Goal: Transaction & Acquisition: Book appointment/travel/reservation

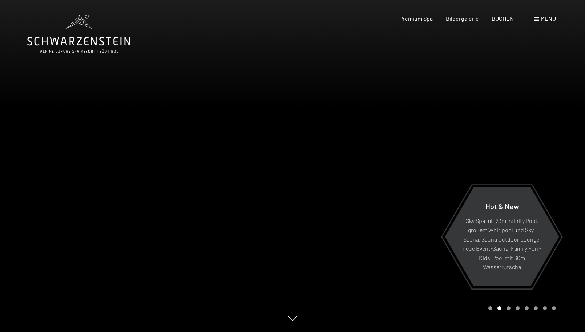
click at [388, 196] on div at bounding box center [438, 166] width 292 height 332
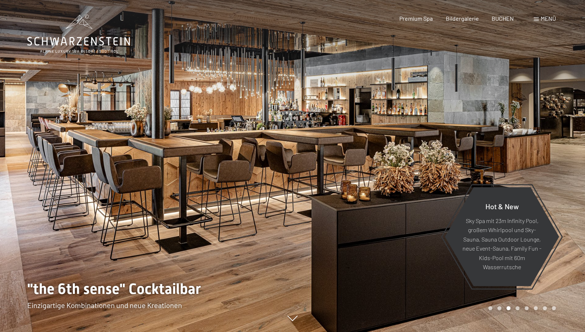
click at [388, 196] on div at bounding box center [438, 166] width 292 height 332
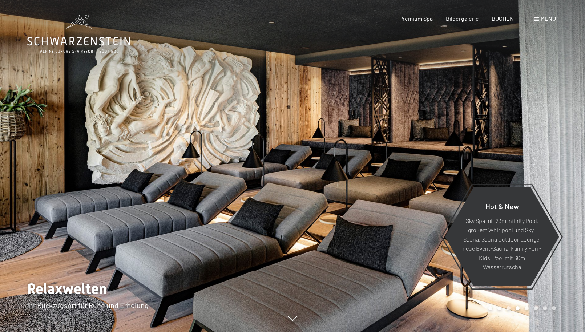
click at [388, 196] on div at bounding box center [438, 166] width 292 height 332
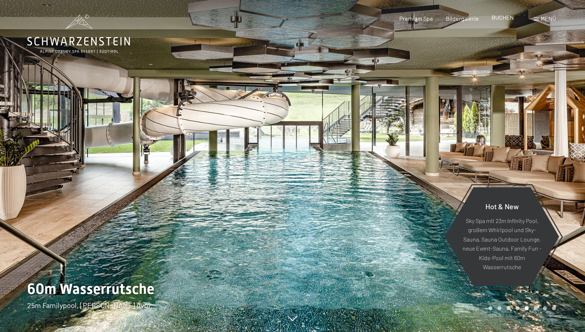
click at [502, 19] on span "BUCHEN" at bounding box center [503, 17] width 22 height 7
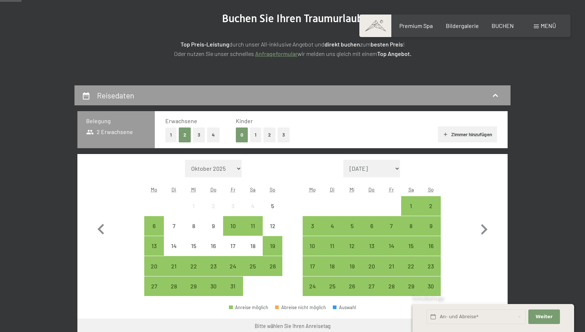
scroll to position [89, 0]
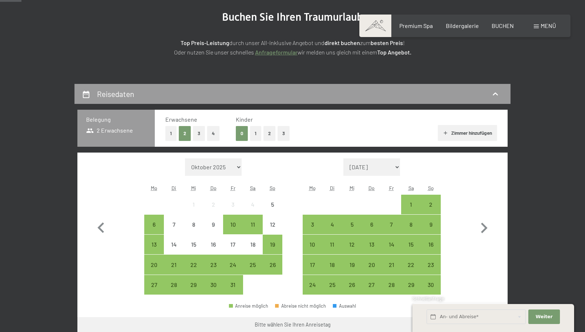
click at [271, 133] on button "2" at bounding box center [269, 133] width 12 height 15
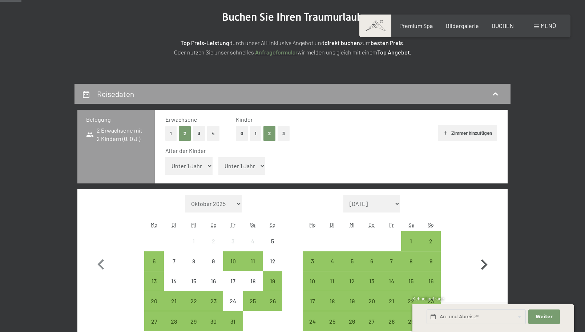
click at [484, 263] on icon "button" at bounding box center [483, 264] width 21 height 21
select select "[DATE]"
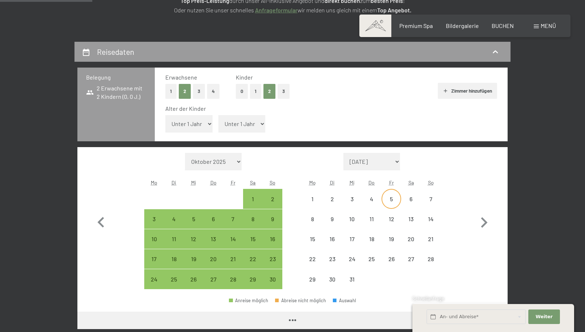
select select "[DATE]"
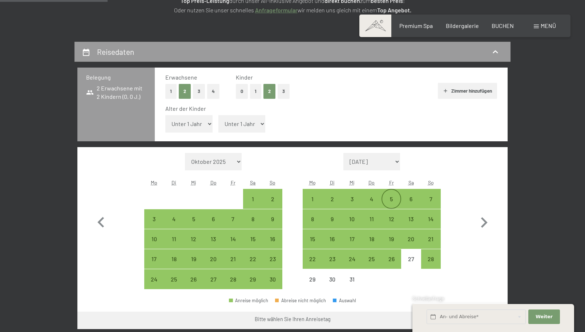
scroll to position [144, 0]
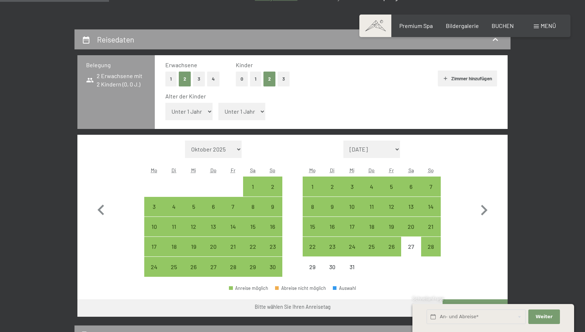
click at [205, 113] on select "Unter 1 Jahr 1 Jahr 2 Jahre 3 Jahre 4 Jahre 5 Jahre 6 Jahre 7 Jahre 8 Jahre 9 J…" at bounding box center [188, 111] width 47 height 17
select select "7"
click at [165, 103] on select "Unter 1 Jahr 1 Jahr 2 Jahre 3 Jahre 4 Jahre 5 Jahre 6 Jahre 7 Jahre 8 Jahre 9 J…" at bounding box center [188, 111] width 47 height 17
select select "[DATE]"
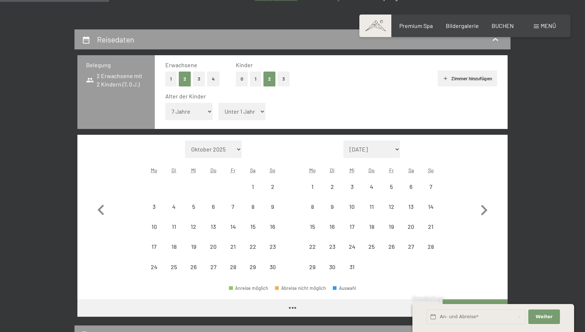
click at [245, 110] on select "Unter 1 Jahr 1 Jahr 2 Jahre 3 Jahre 4 Jahre 5 Jahre 6 Jahre 7 Jahre 8 Jahre 9 J…" at bounding box center [241, 111] width 47 height 17
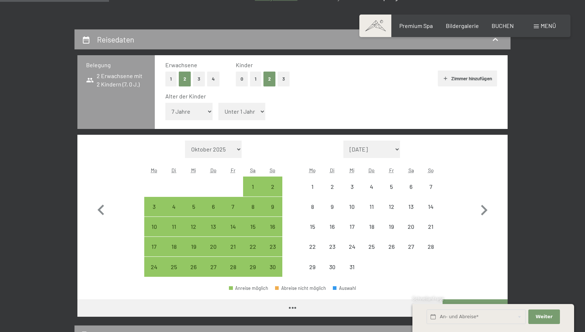
select select "[DATE]"
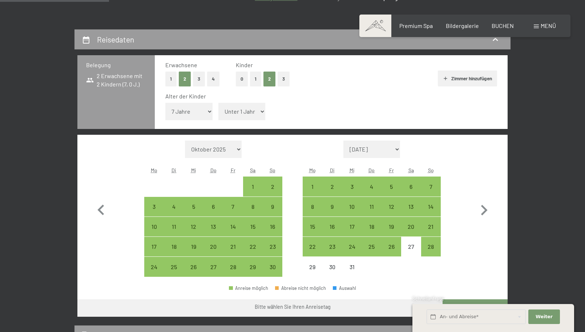
select select "9"
click at [218, 103] on select "Unter 1 Jahr 1 Jahr 2 Jahre 3 Jahre 4 Jahre 5 Jahre 6 Jahre 7 Jahre 8 Jahre 9 J…" at bounding box center [241, 111] width 47 height 17
select select "[DATE]"
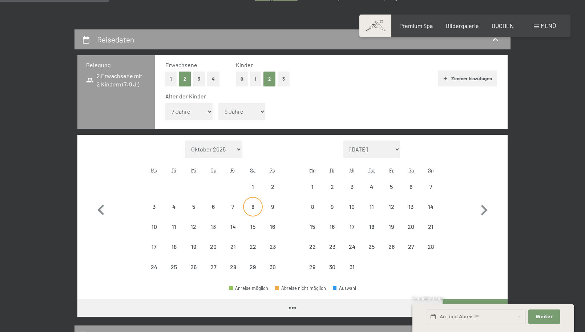
select select "[DATE]"
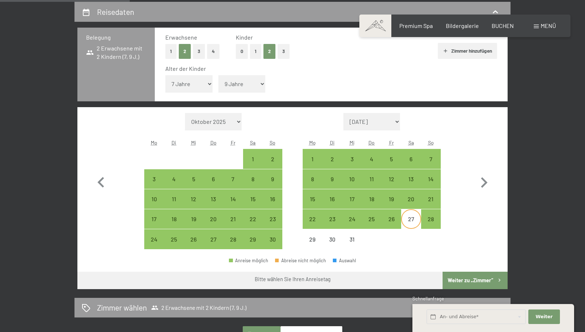
scroll to position [173, 0]
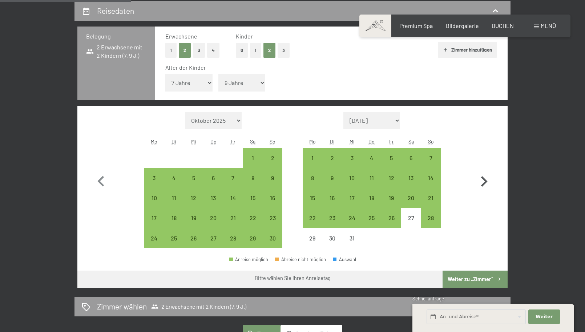
click at [485, 181] on icon "button" at bounding box center [484, 181] width 7 height 11
select select "[DATE]"
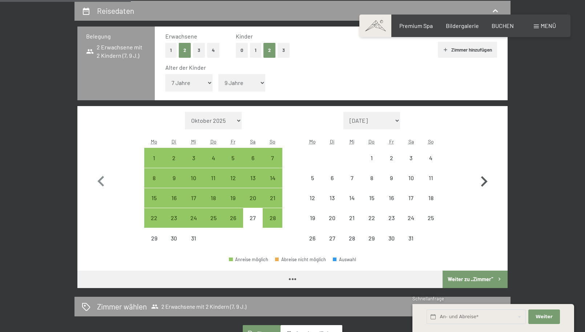
select select "[DATE]"
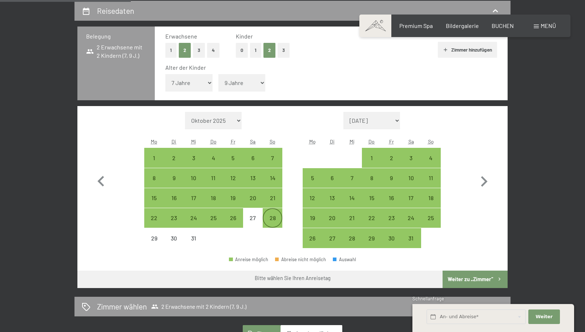
click at [269, 215] on div "28" at bounding box center [272, 224] width 18 height 18
select select "[DATE]"
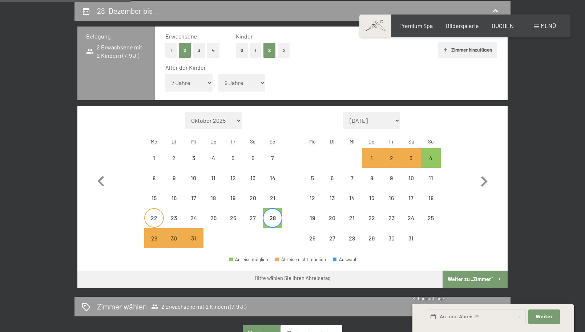
click at [158, 218] on div "22" at bounding box center [154, 224] width 18 height 18
select select "[DATE]"
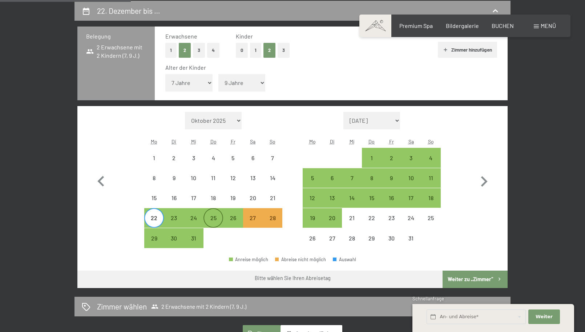
click at [215, 219] on div "25" at bounding box center [213, 224] width 18 height 18
select select "[DATE]"
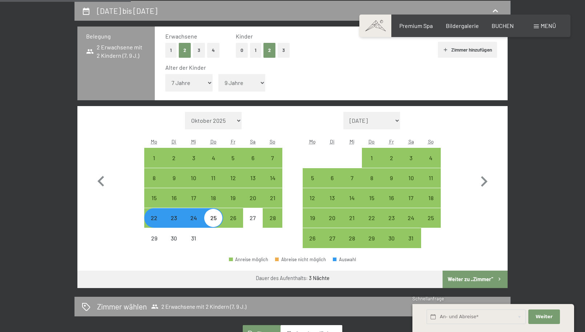
click at [175, 220] on div "23" at bounding box center [174, 224] width 18 height 18
select select "[DATE]"
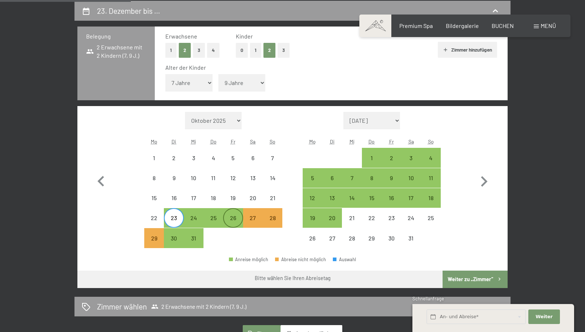
click at [233, 221] on div "26" at bounding box center [233, 224] width 18 height 18
select select "[DATE]"
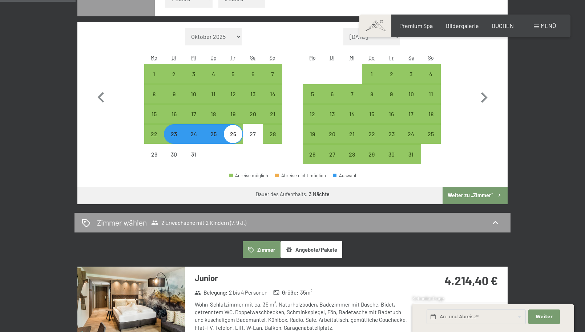
scroll to position [251, 0]
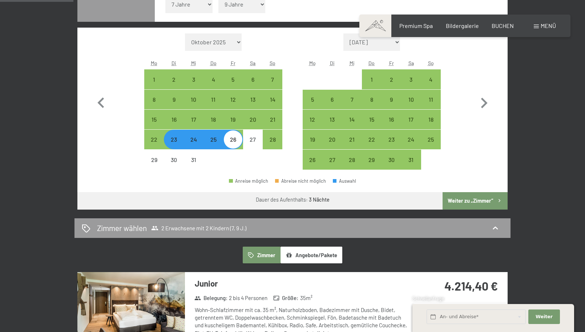
click at [214, 144] on div "25" at bounding box center [213, 146] width 18 height 18
select select "[DATE]"
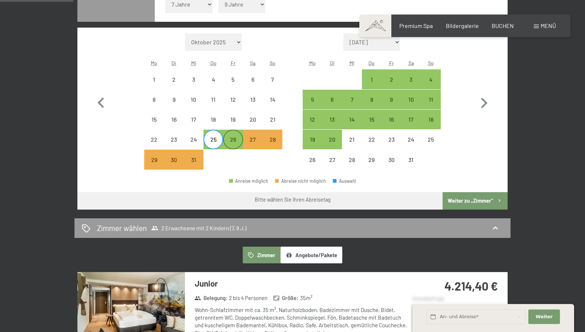
click at [235, 146] on div "26" at bounding box center [233, 146] width 18 height 18
select select "[DATE]"
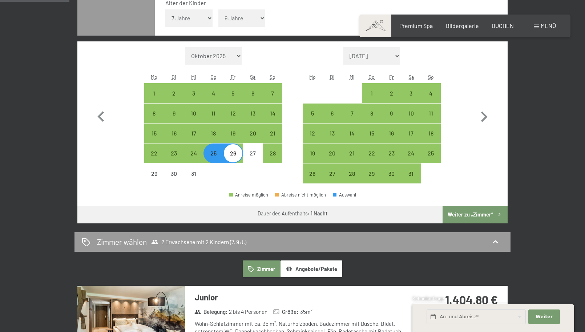
scroll to position [235, 0]
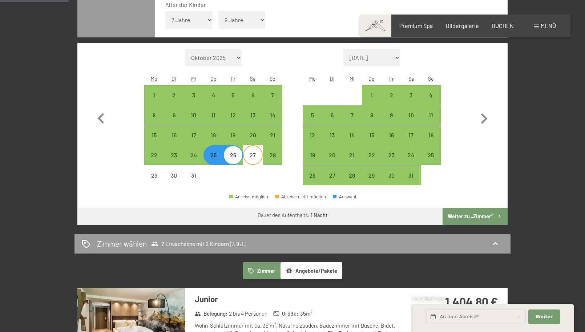
click at [255, 153] on div "27" at bounding box center [253, 161] width 18 height 18
select select "[DATE]"
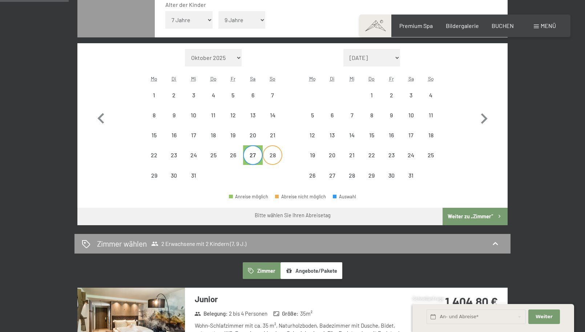
click at [270, 156] on div "28" at bounding box center [272, 161] width 18 height 18
select select "[DATE]"
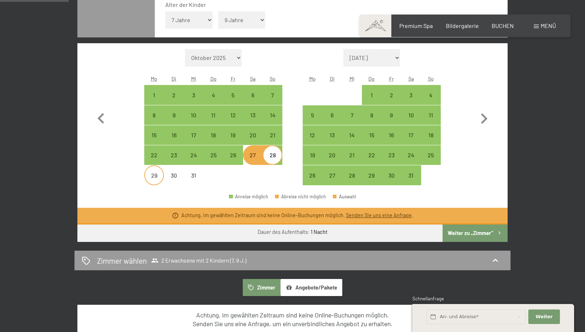
click at [156, 174] on div "29" at bounding box center [154, 182] width 18 height 18
select select "[DATE]"
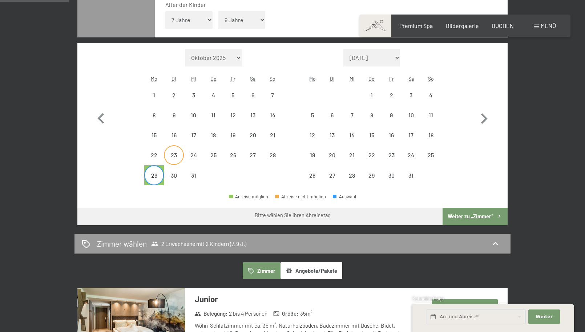
click at [173, 159] on div "23" at bounding box center [174, 161] width 18 height 18
select select "[DATE]"
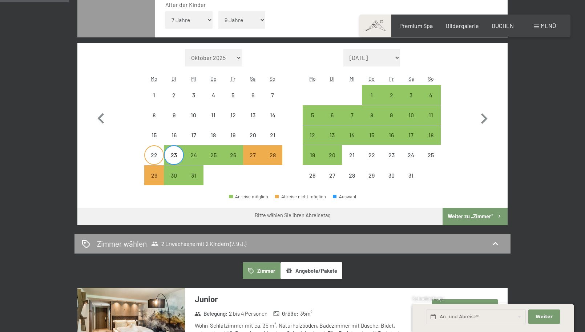
click at [157, 156] on div "22" at bounding box center [154, 161] width 18 height 18
select select "[DATE]"
click at [199, 154] on div "24" at bounding box center [194, 161] width 18 height 18
select select "[DATE]"
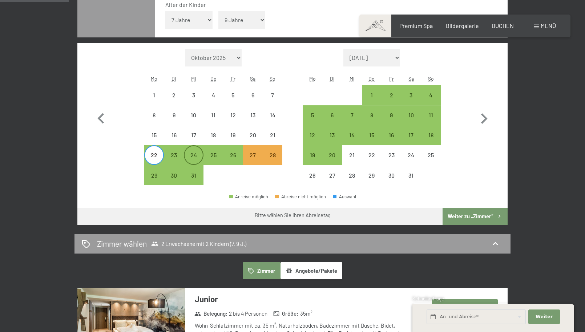
select select "[DATE]"
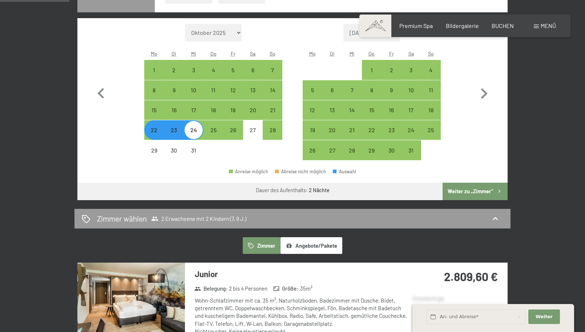
scroll to position [263, 0]
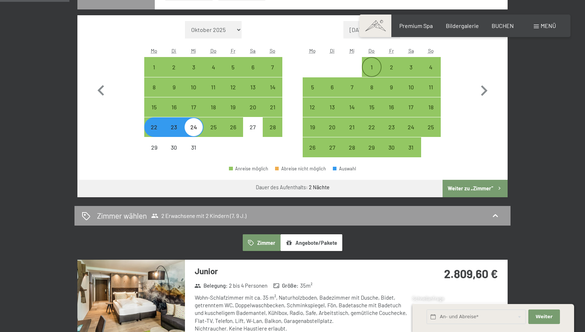
click at [367, 70] on div "1" at bounding box center [372, 73] width 18 height 18
select select "[DATE]"
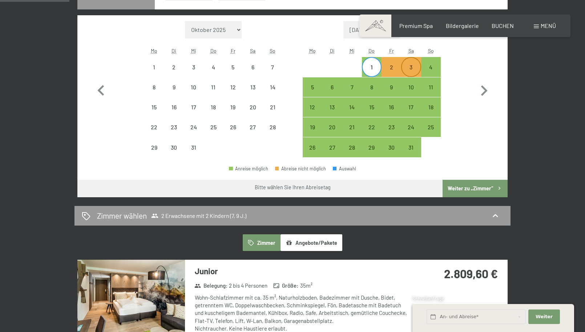
click at [417, 66] on div "3" at bounding box center [411, 73] width 18 height 18
select select "[DATE]"
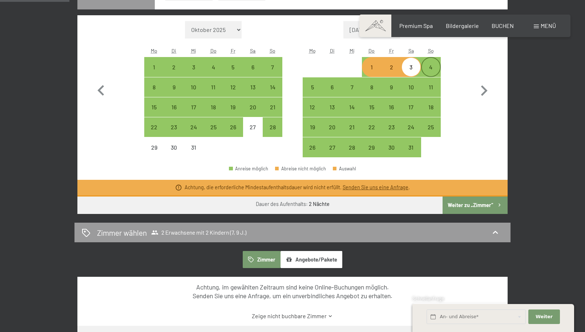
click at [432, 67] on div "4" at bounding box center [431, 73] width 18 height 18
select select "[DATE]"
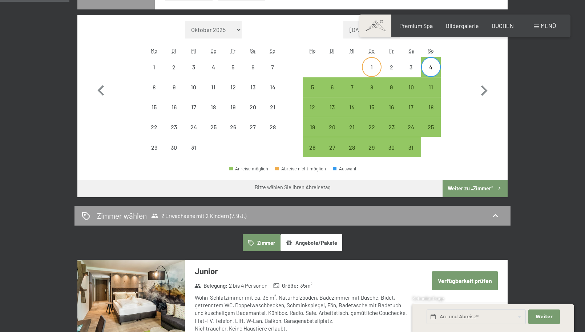
click at [370, 70] on div "1" at bounding box center [372, 73] width 18 height 18
select select "[DATE]"
click at [431, 69] on div "4" at bounding box center [431, 73] width 18 height 18
select select "[DATE]"
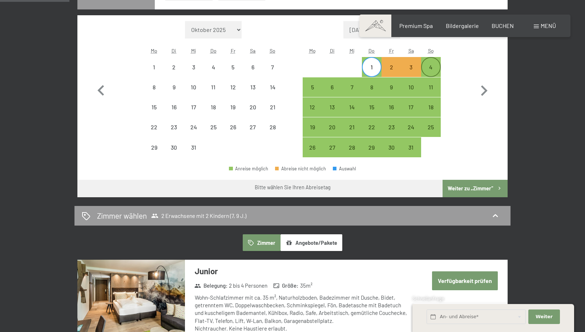
select select "[DATE]"
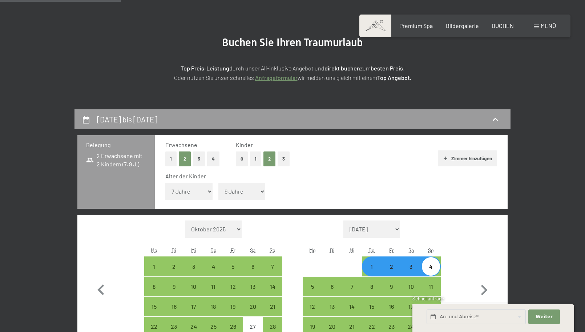
scroll to position [0, 0]
